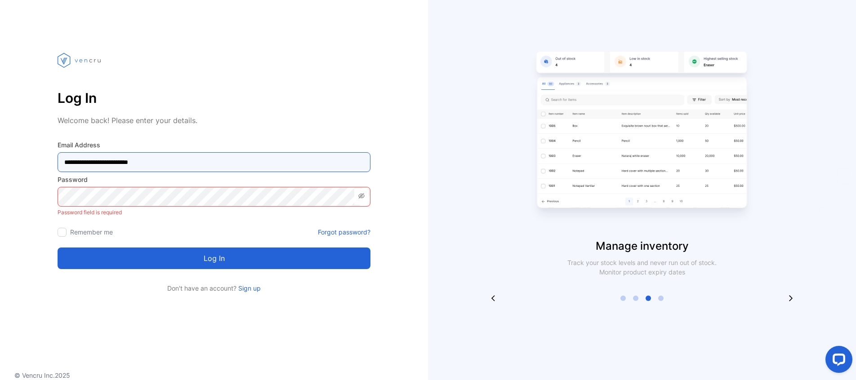
type Address-inputemail "**********"
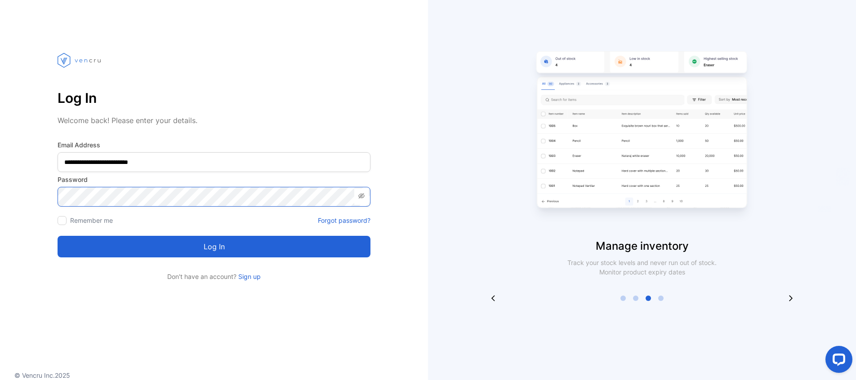
click at [214, 247] on button "Log in" at bounding box center [214, 247] width 313 height 22
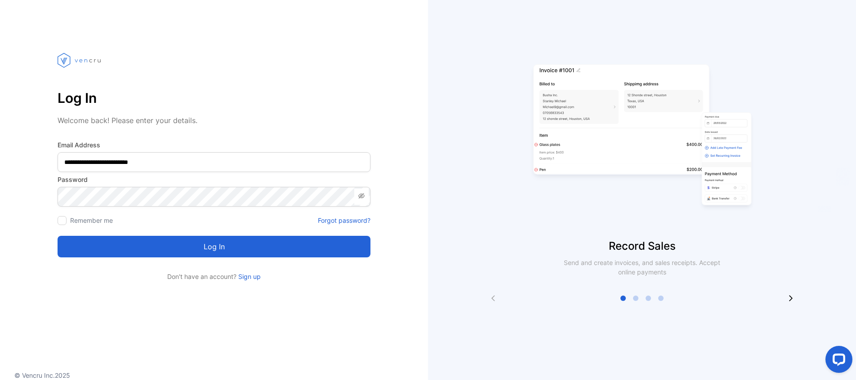
click at [363, 197] on icon at bounding box center [361, 195] width 7 height 7
click at [225, 240] on button "Log in" at bounding box center [214, 247] width 313 height 22
